Goal: Task Accomplishment & Management: Manage account settings

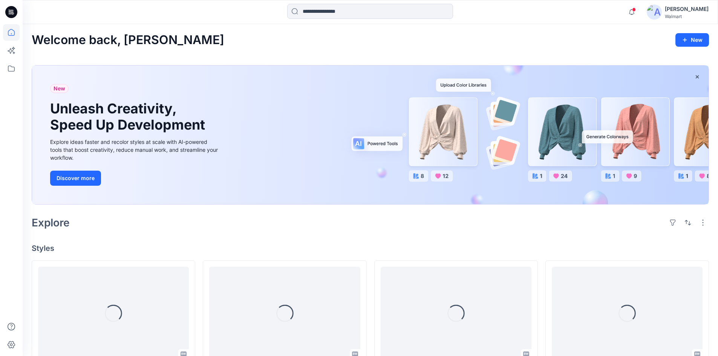
click at [689, 12] on div "[PERSON_NAME]" at bounding box center [687, 9] width 44 height 9
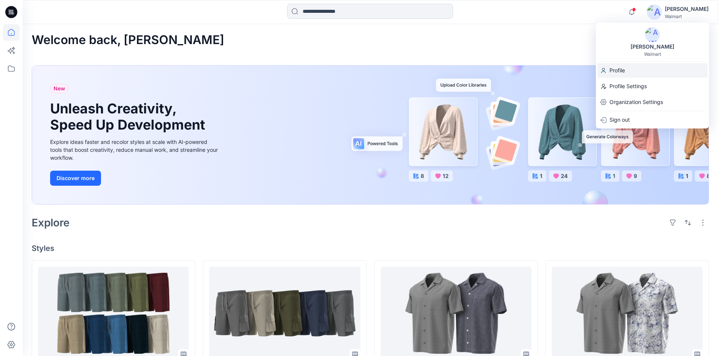
click at [637, 71] on div "Profile" at bounding box center [652, 70] width 110 height 14
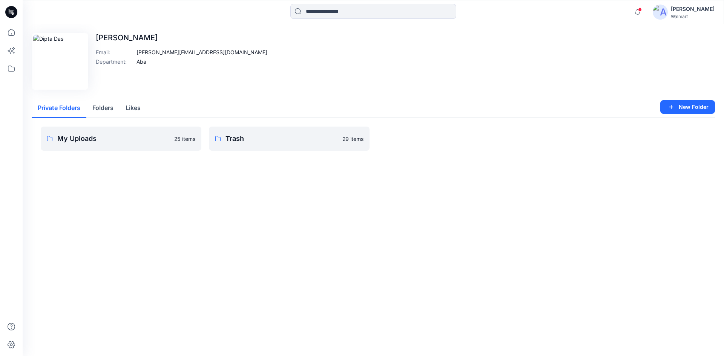
click at [695, 10] on div "[PERSON_NAME]" at bounding box center [693, 9] width 44 height 9
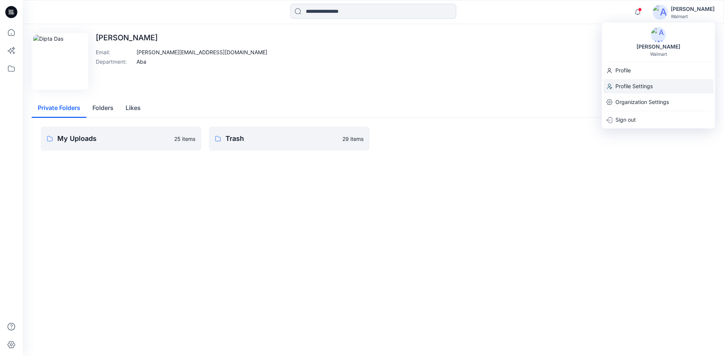
click at [642, 87] on p "Profile Settings" at bounding box center [633, 86] width 37 height 14
